Goal: Task Accomplishment & Management: Manage account settings

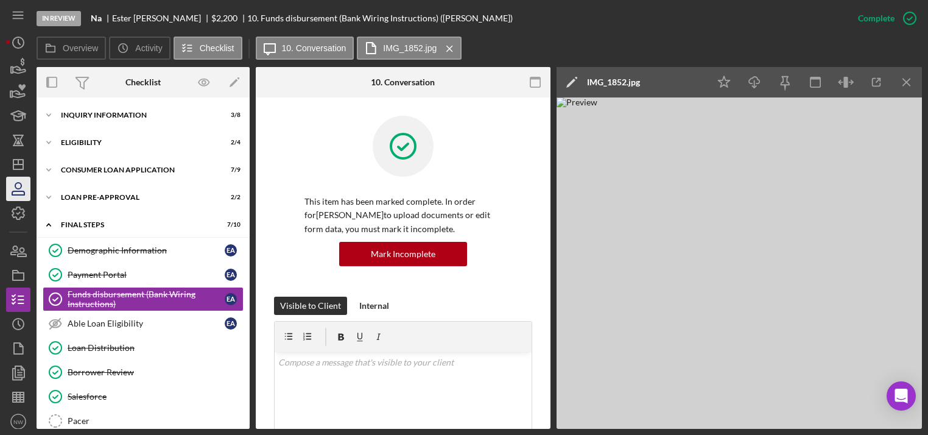
scroll to position [598, 0]
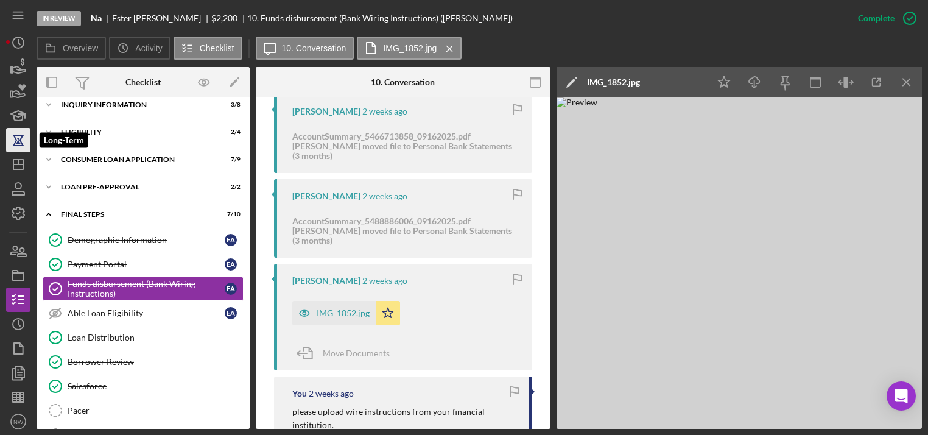
click at [21, 141] on icon "button" at bounding box center [18, 140] width 9 height 9
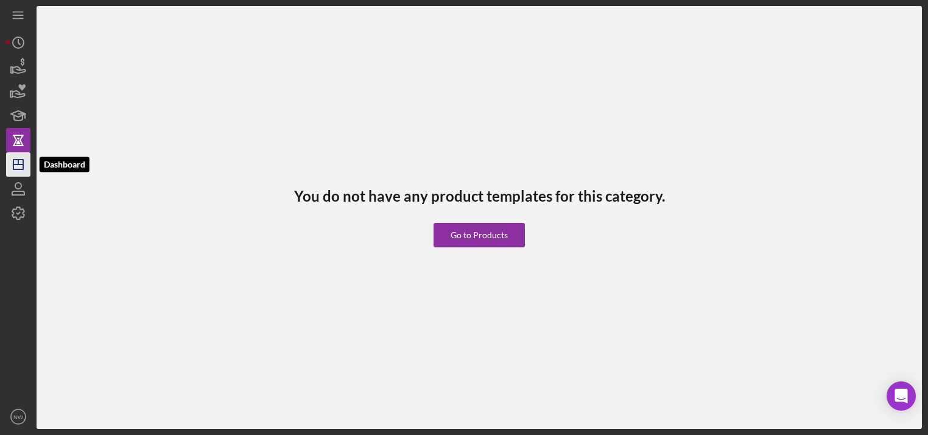
click at [12, 164] on icon "Icon/Dashboard" at bounding box center [18, 164] width 30 height 30
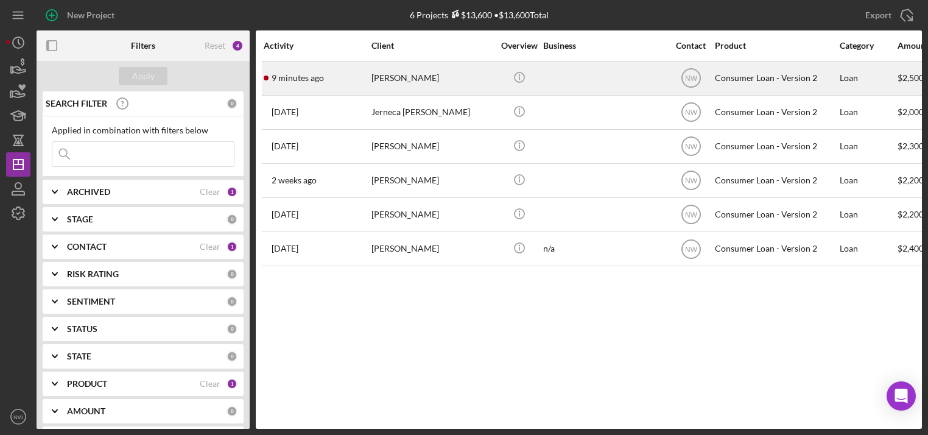
click at [407, 74] on div "[PERSON_NAME]" at bounding box center [433, 78] width 122 height 32
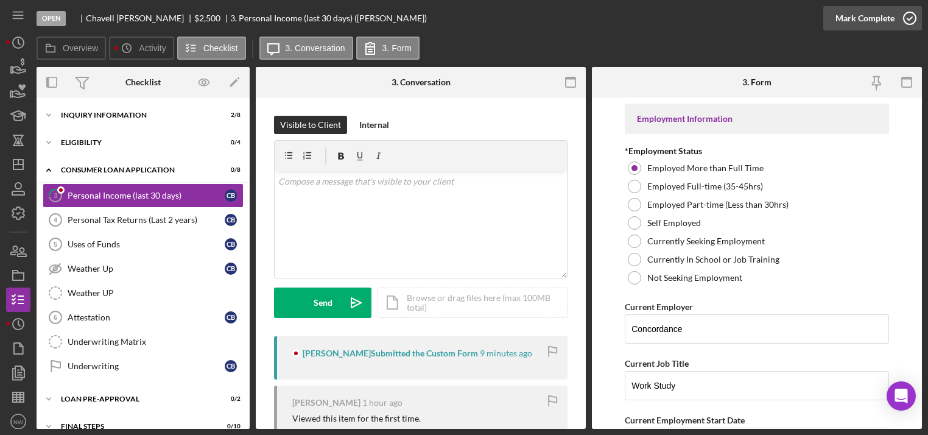
click at [910, 16] on icon "button" at bounding box center [910, 18] width 30 height 30
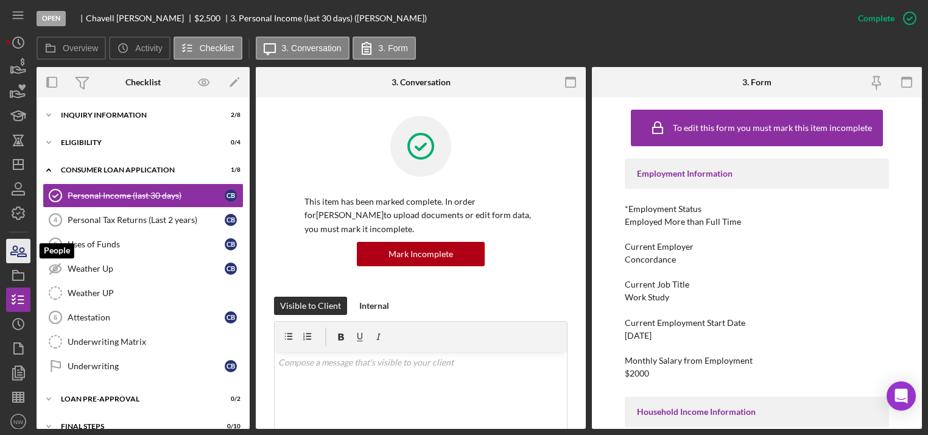
click at [17, 252] on icon "button" at bounding box center [14, 250] width 7 height 9
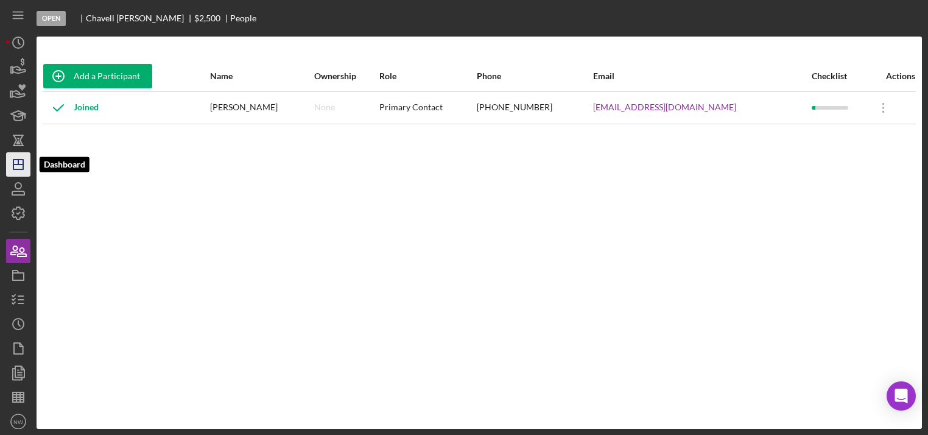
click at [14, 168] on icon "Icon/Dashboard" at bounding box center [18, 164] width 30 height 30
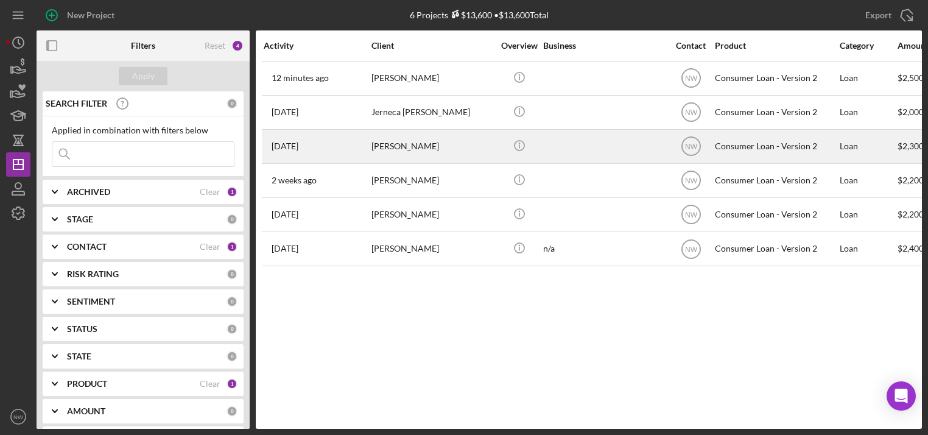
click at [425, 143] on div "[PERSON_NAME]" at bounding box center [433, 146] width 122 height 32
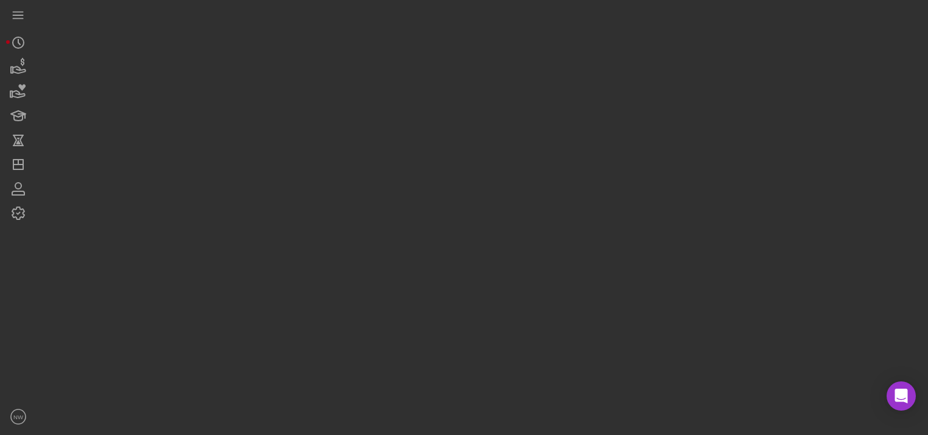
click at [425, 143] on div at bounding box center [480, 214] width 886 height 429
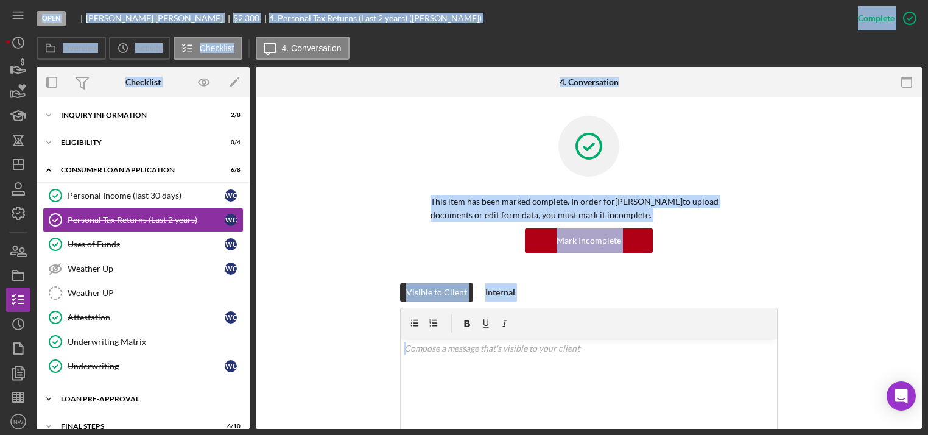
click at [76, 390] on div "Icon/Expander Loan Pre-Approval 2 / 2" at bounding box center [143, 399] width 213 height 24
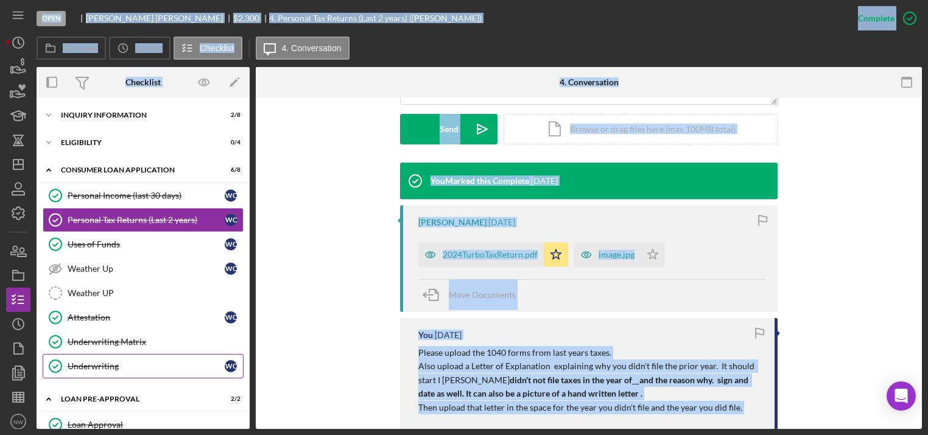
scroll to position [96, 0]
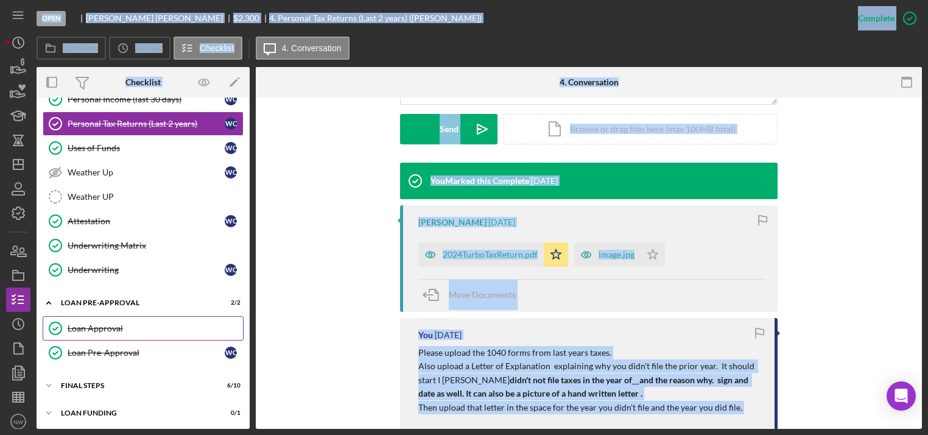
click at [95, 325] on div "Loan Approval" at bounding box center [155, 329] width 175 height 10
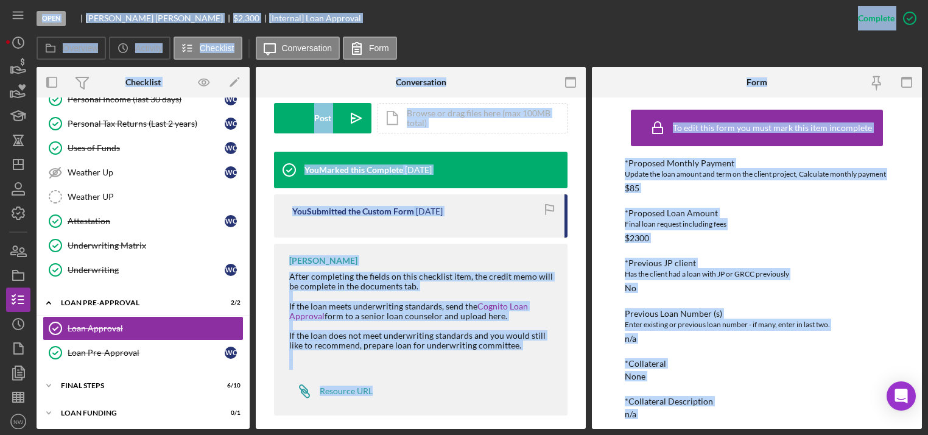
scroll to position [352, 0]
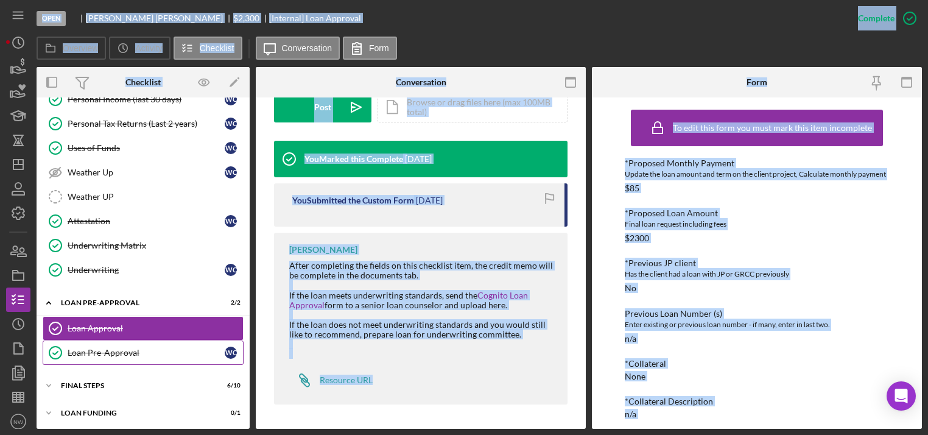
click at [158, 348] on div "Loan Pre-Approval" at bounding box center [146, 353] width 157 height 10
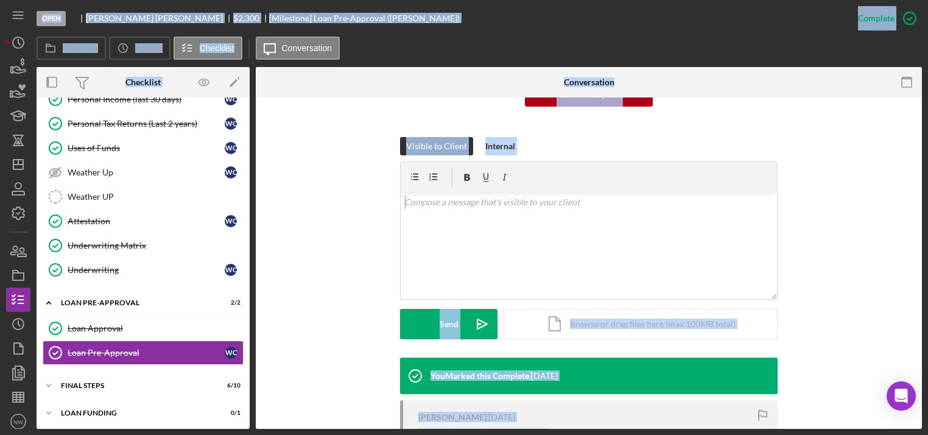
scroll to position [294, 0]
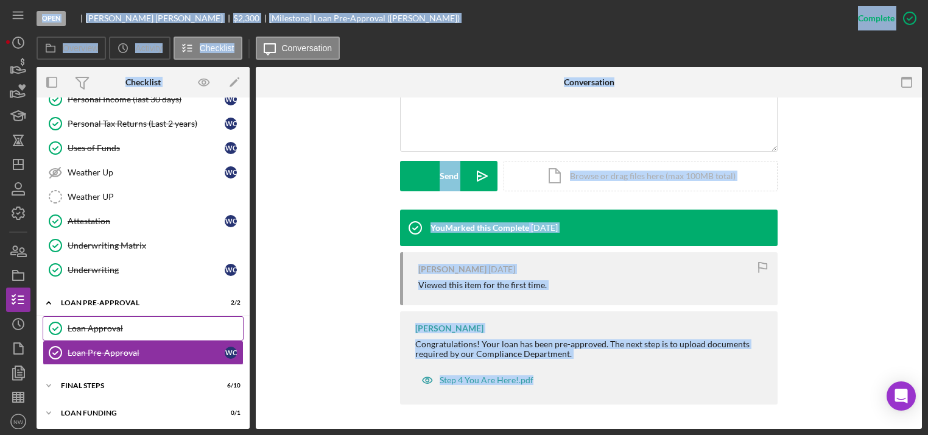
click at [119, 326] on div "Loan Approval" at bounding box center [155, 329] width 175 height 10
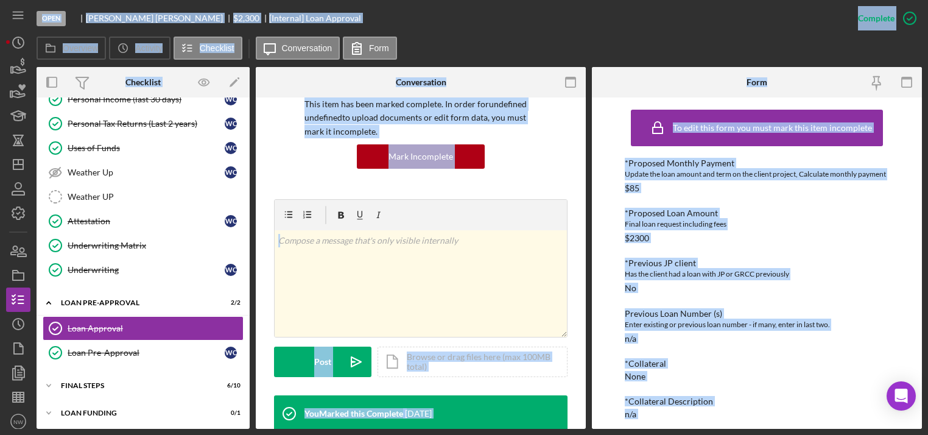
scroll to position [292, 0]
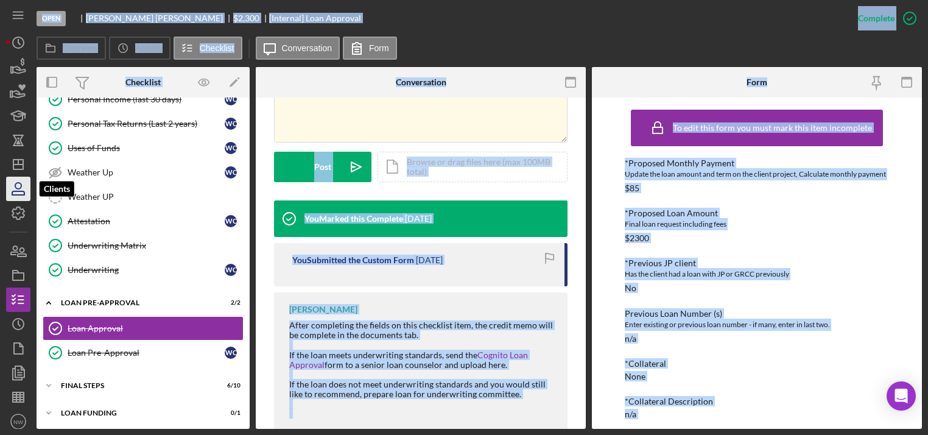
click at [16, 192] on icon "button" at bounding box center [18, 189] width 30 height 30
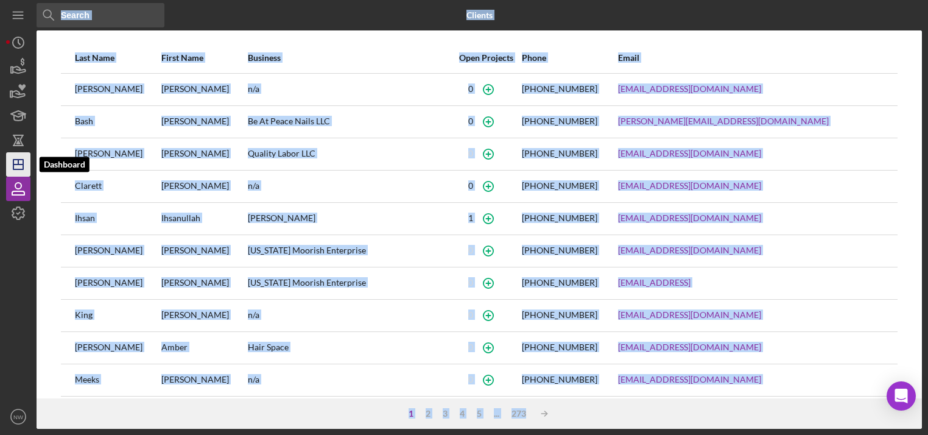
click at [13, 170] on icon "Icon/Dashboard" at bounding box center [18, 164] width 30 height 30
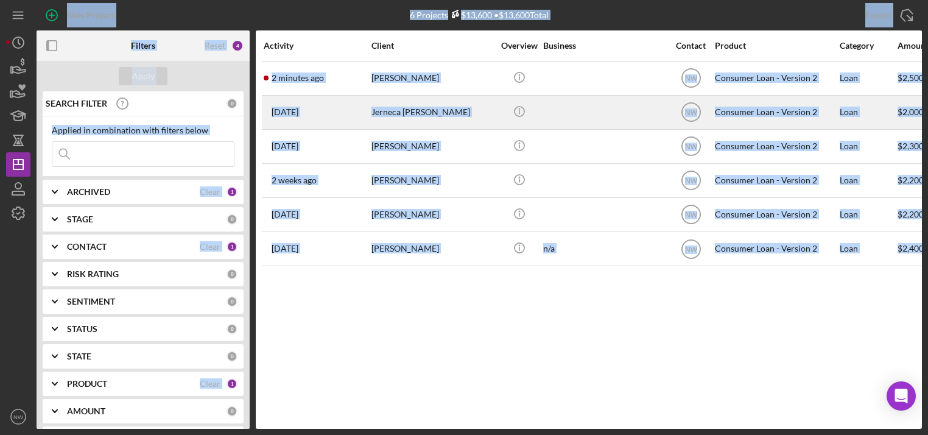
click at [390, 110] on div "Jerneca [PERSON_NAME]" at bounding box center [433, 112] width 122 height 32
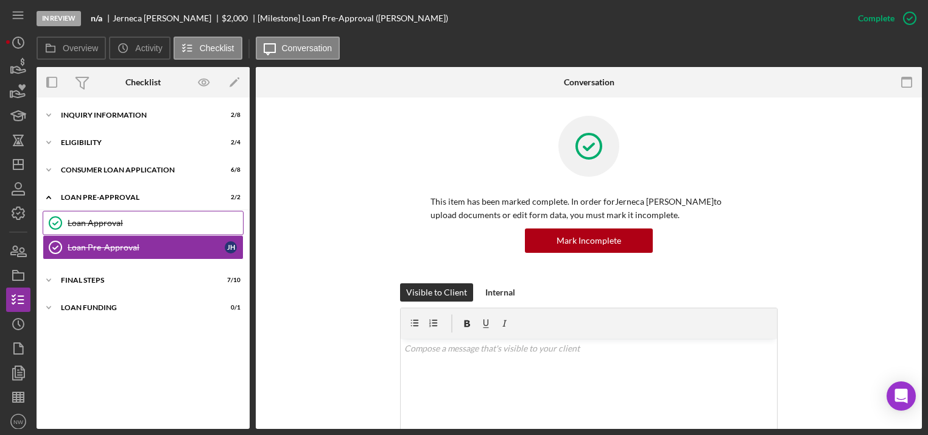
click at [79, 223] on div "Loan Approval" at bounding box center [155, 223] width 175 height 10
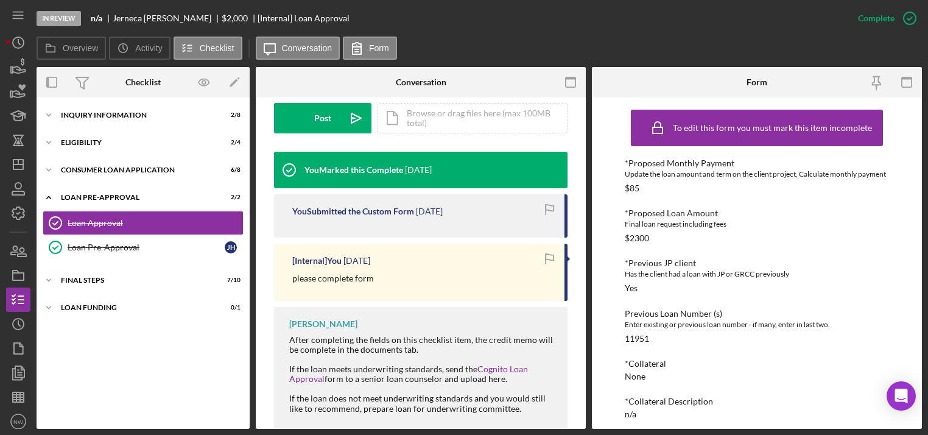
scroll to position [415, 0]
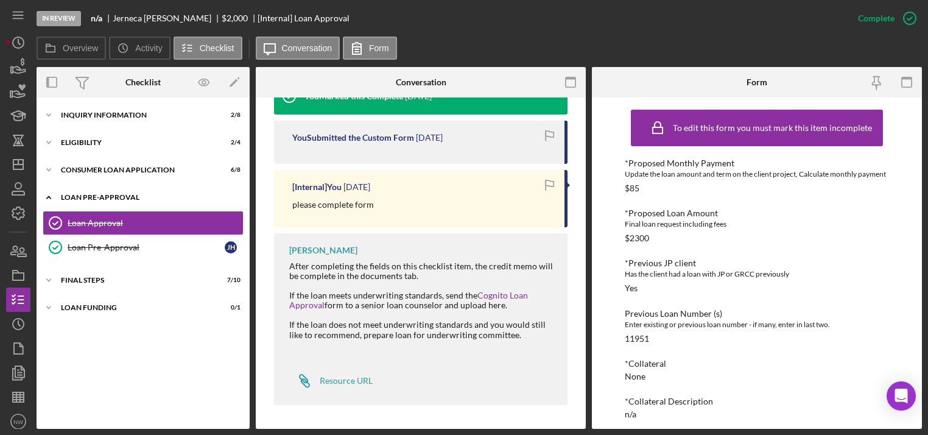
click at [124, 196] on div "Loan Pre-Approval" at bounding box center [148, 197] width 174 height 7
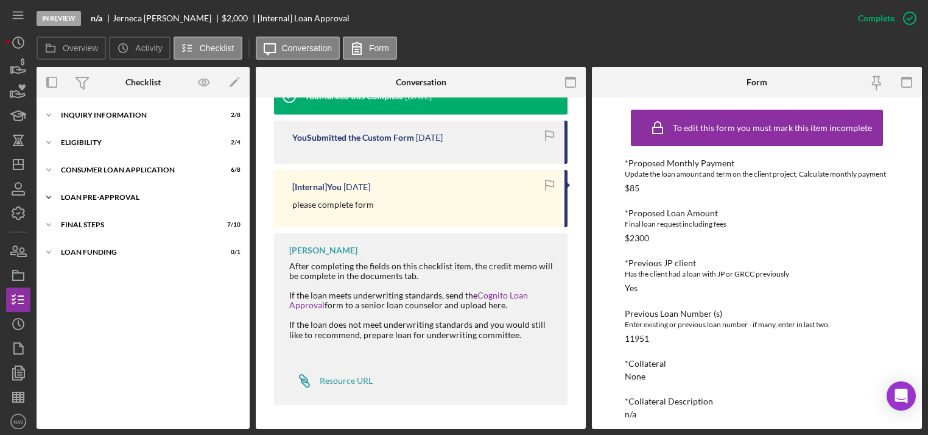
click at [57, 196] on icon "Icon/Expander" at bounding box center [49, 197] width 24 height 24
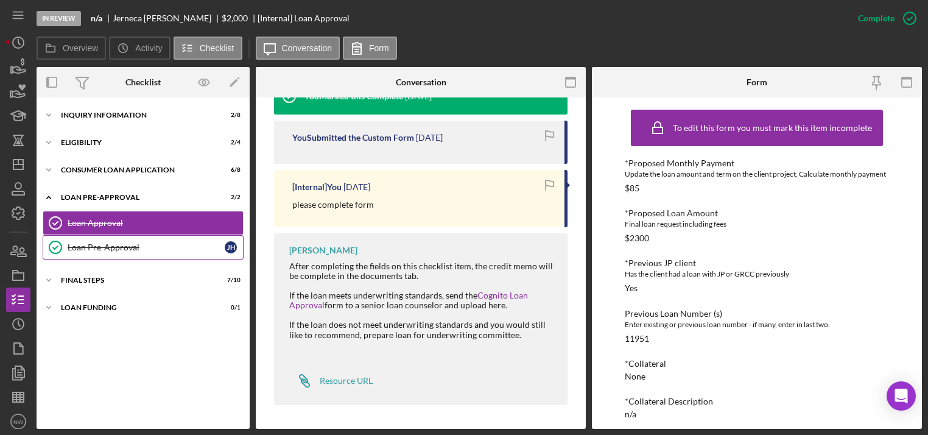
click at [123, 242] on div "Loan Pre-Approval" at bounding box center [146, 247] width 157 height 10
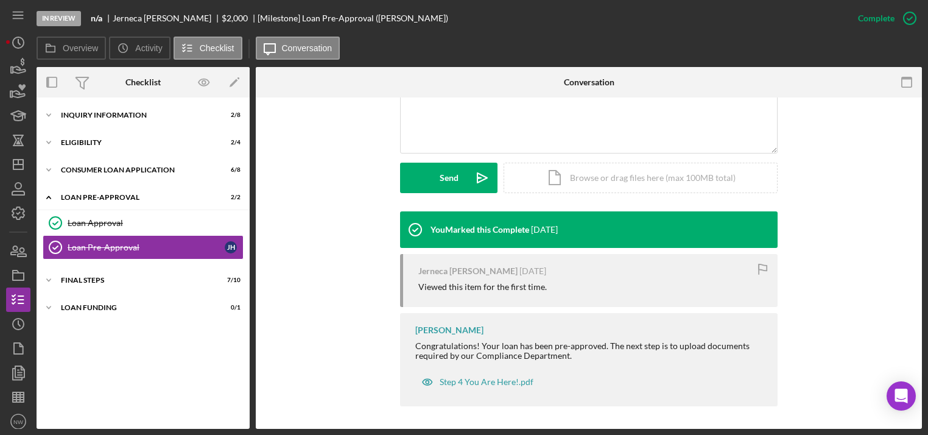
scroll to position [294, 0]
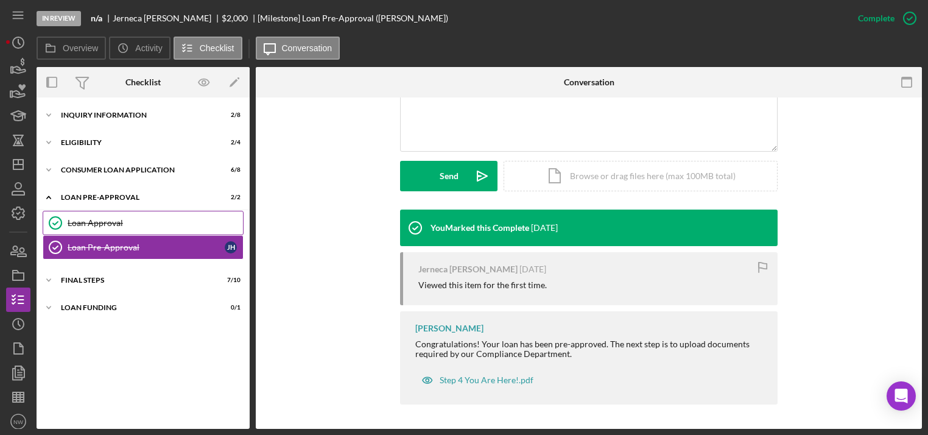
click at [124, 219] on div "Loan Approval" at bounding box center [155, 223] width 175 height 10
